Goal: Transaction & Acquisition: Purchase product/service

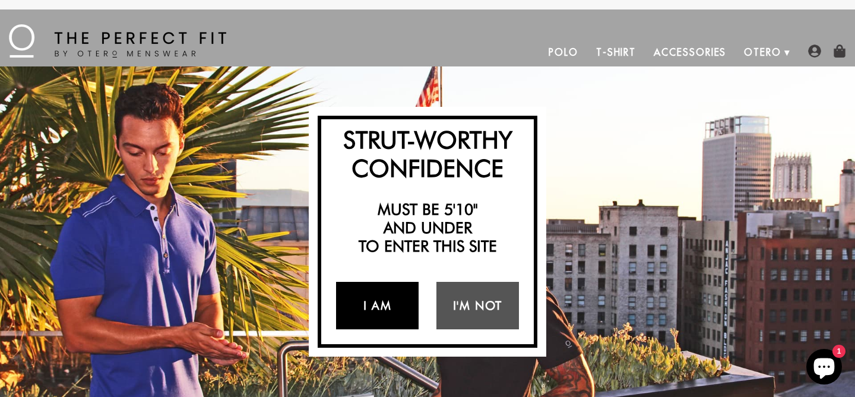
click at [380, 305] on link "I Am" at bounding box center [377, 305] width 83 height 47
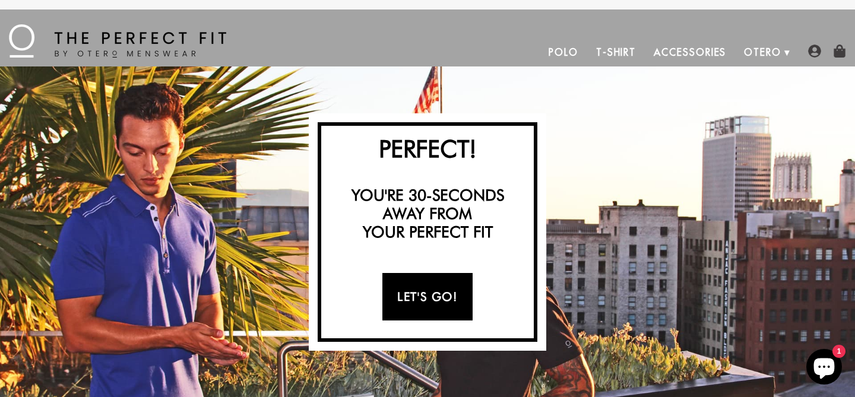
click at [419, 299] on link "Let's Go!" at bounding box center [427, 296] width 90 height 47
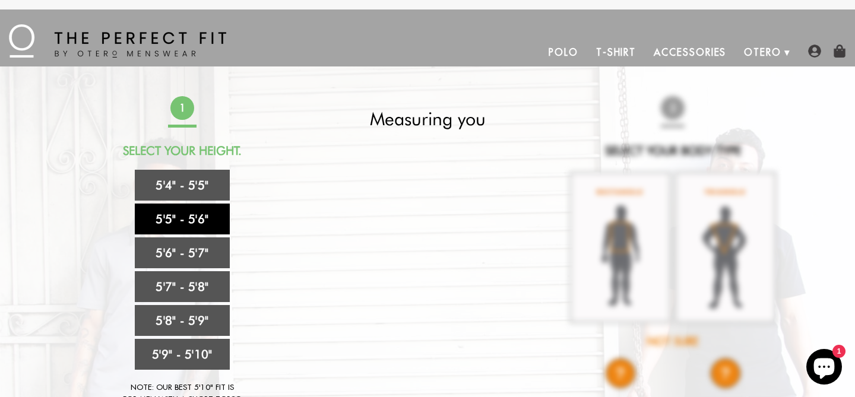
click at [200, 221] on link "5'5" - 5'6"" at bounding box center [182, 219] width 95 height 31
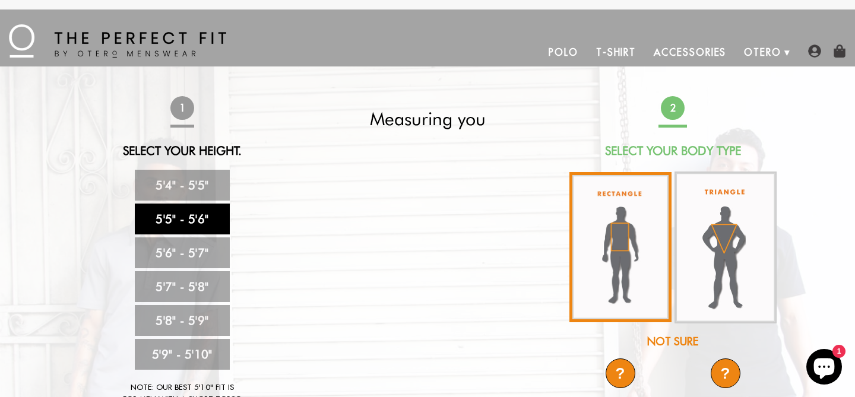
click at [619, 244] on img at bounding box center [620, 247] width 102 height 150
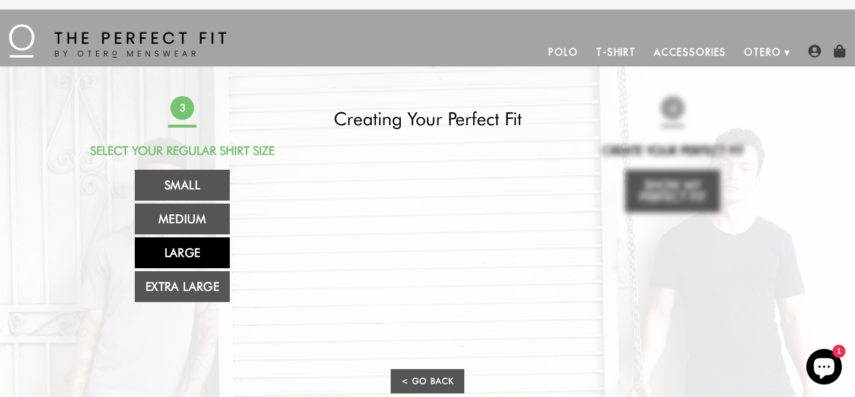
click at [189, 250] on link "Large" at bounding box center [182, 252] width 95 height 31
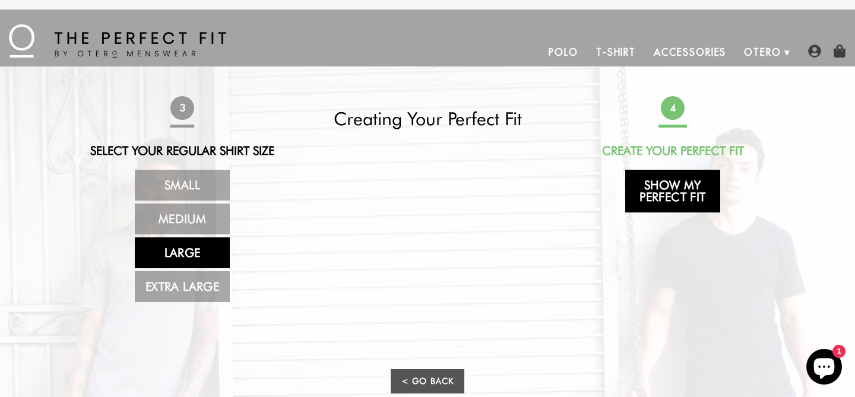
click at [656, 198] on link "Show My Perfect Fit" at bounding box center [672, 191] width 95 height 43
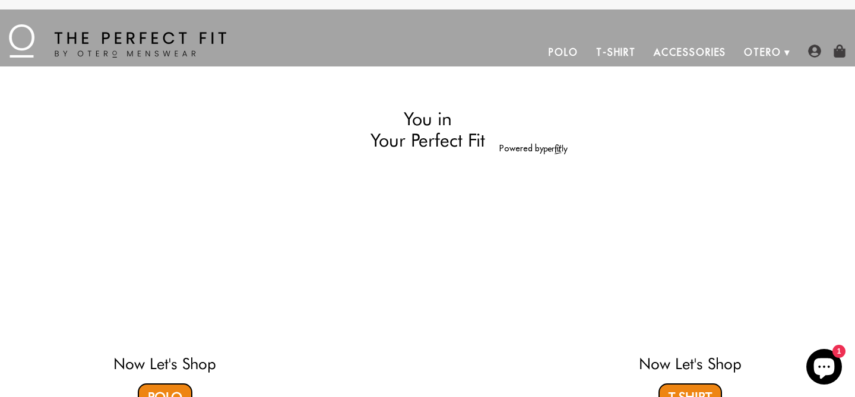
select select "55-56"
select select "L"
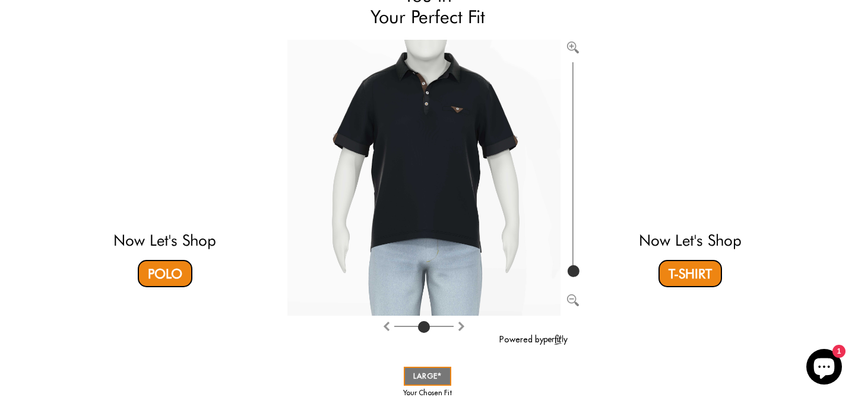
scroll to position [128, 0]
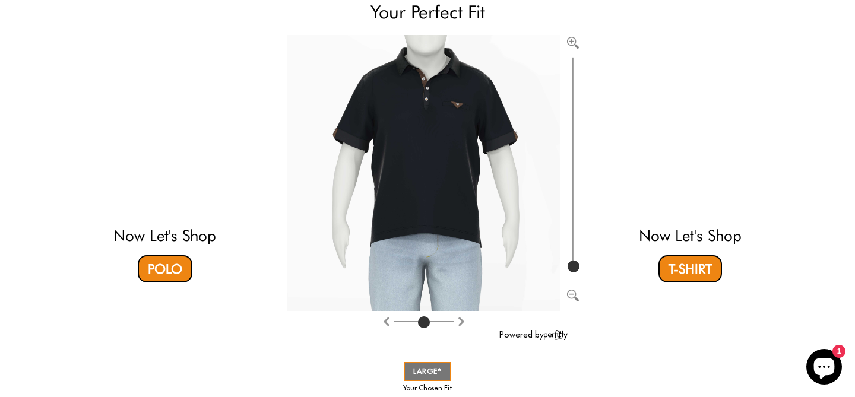
click at [573, 40] on img "Zoom in" at bounding box center [573, 43] width 12 height 12
drag, startPoint x: 574, startPoint y: 242, endPoint x: 572, endPoint y: 274, distance: 32.7
type input "100"
click at [572, 274] on input "range" at bounding box center [573, 165] width 12 height 221
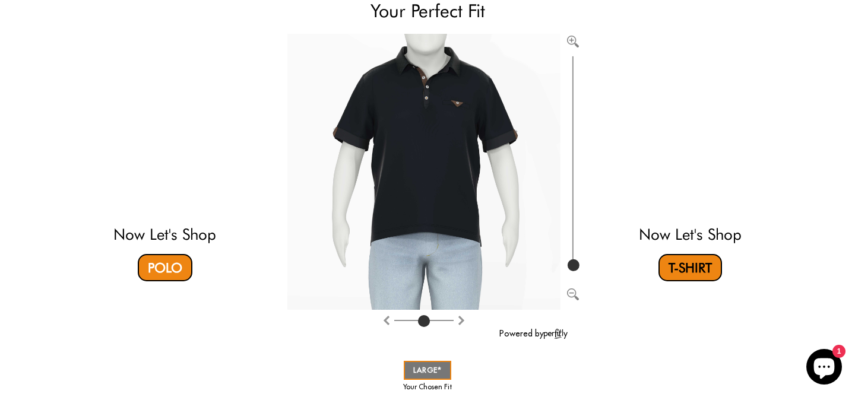
scroll to position [129, 0]
click at [170, 271] on link "Polo" at bounding box center [165, 268] width 55 height 27
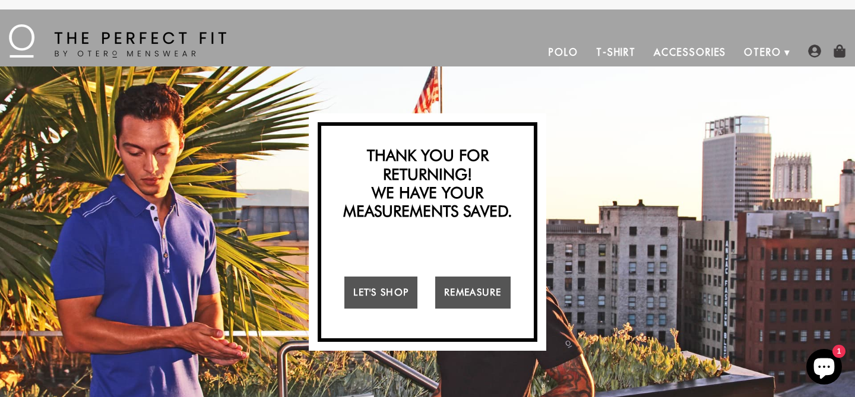
click at [229, 124] on div "Strut-Worthy Confidence Must be 5'10" and under to enter this site I Am I'm Not…" at bounding box center [427, 231] width 855 height 331
